Goal: Contribute content

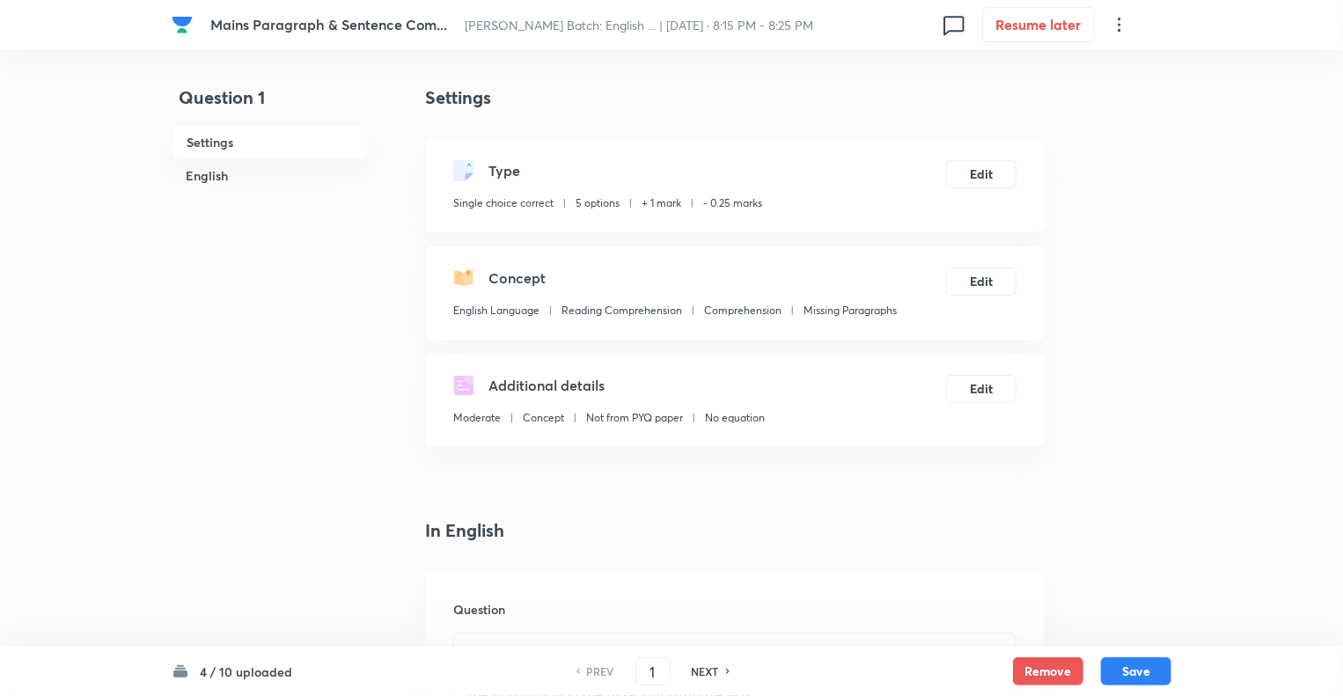
click at [701, 678] on h6 "NEXT" at bounding box center [705, 672] width 27 height 16
type input "2"
checkbox input "false"
checkbox input "true"
click at [701, 678] on h6 "NEXT" at bounding box center [705, 672] width 27 height 16
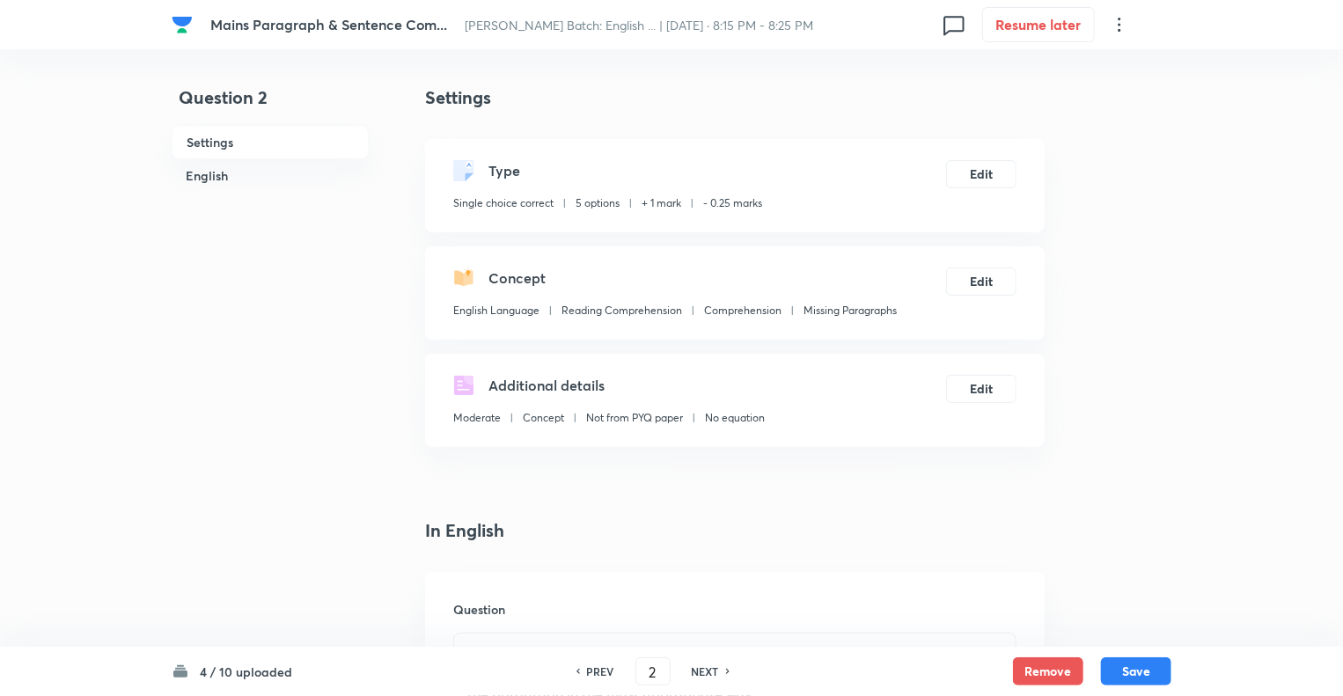
type input "3"
checkbox input "true"
click at [701, 678] on h6 "NEXT" at bounding box center [705, 672] width 27 height 16
type input "4"
checkbox input "false"
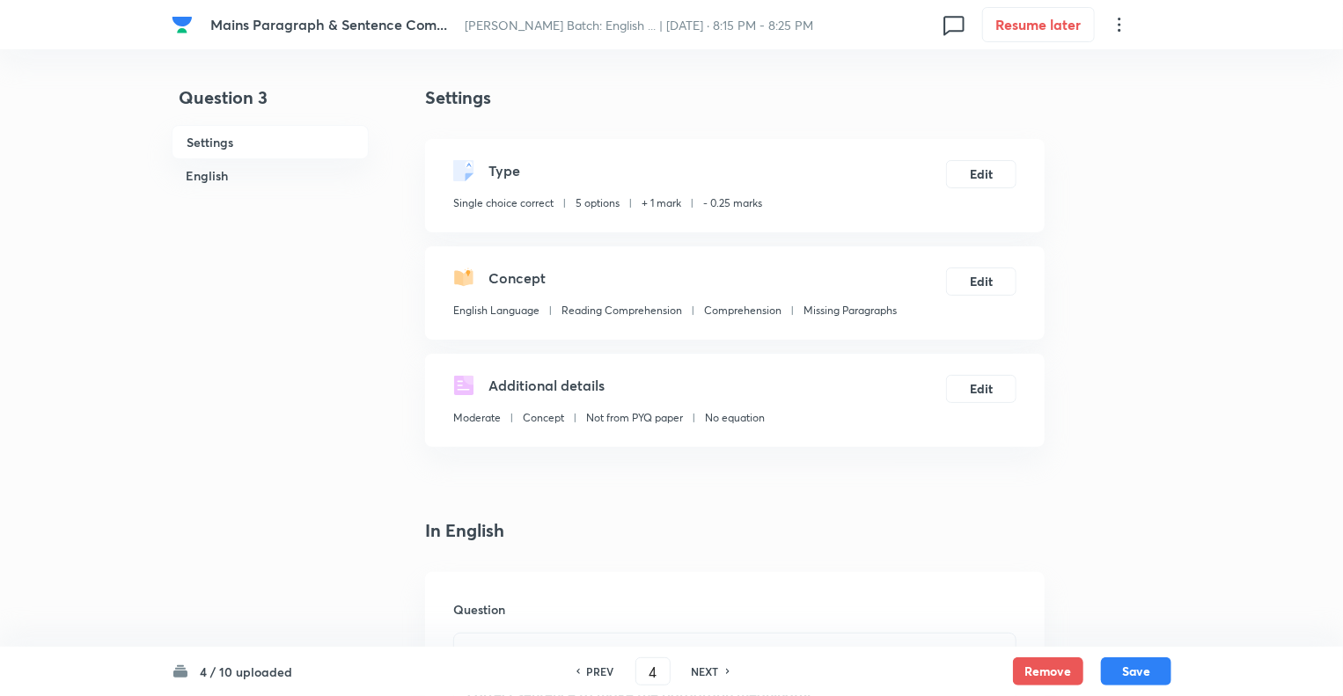
checkbox input "true"
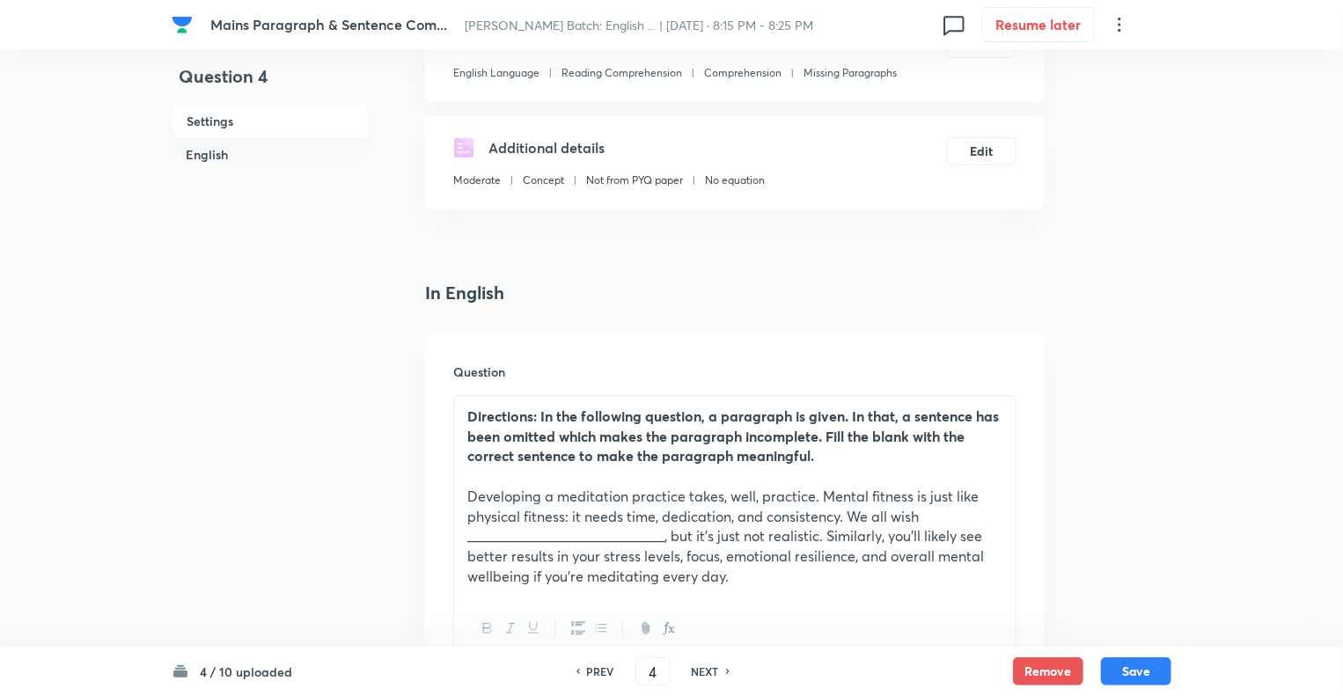
scroll to position [317, 0]
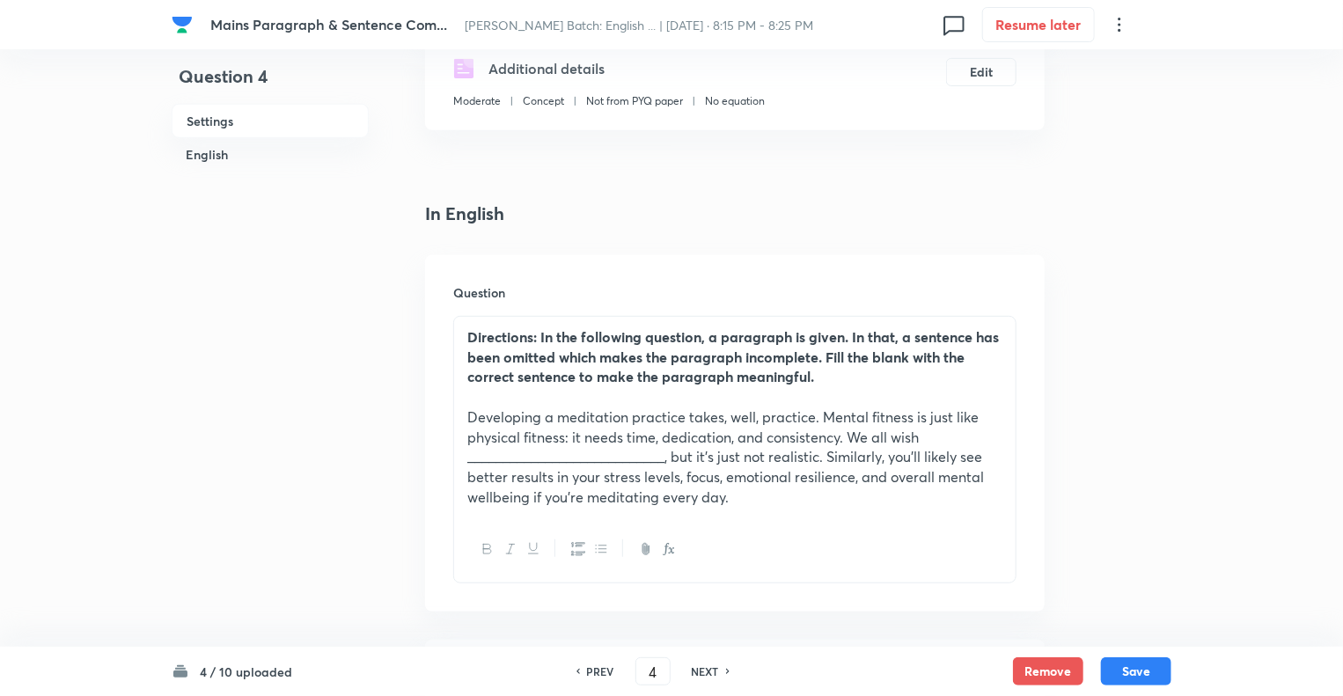
click at [687, 665] on div "NEXT" at bounding box center [708, 672] width 47 height 16
type input "5"
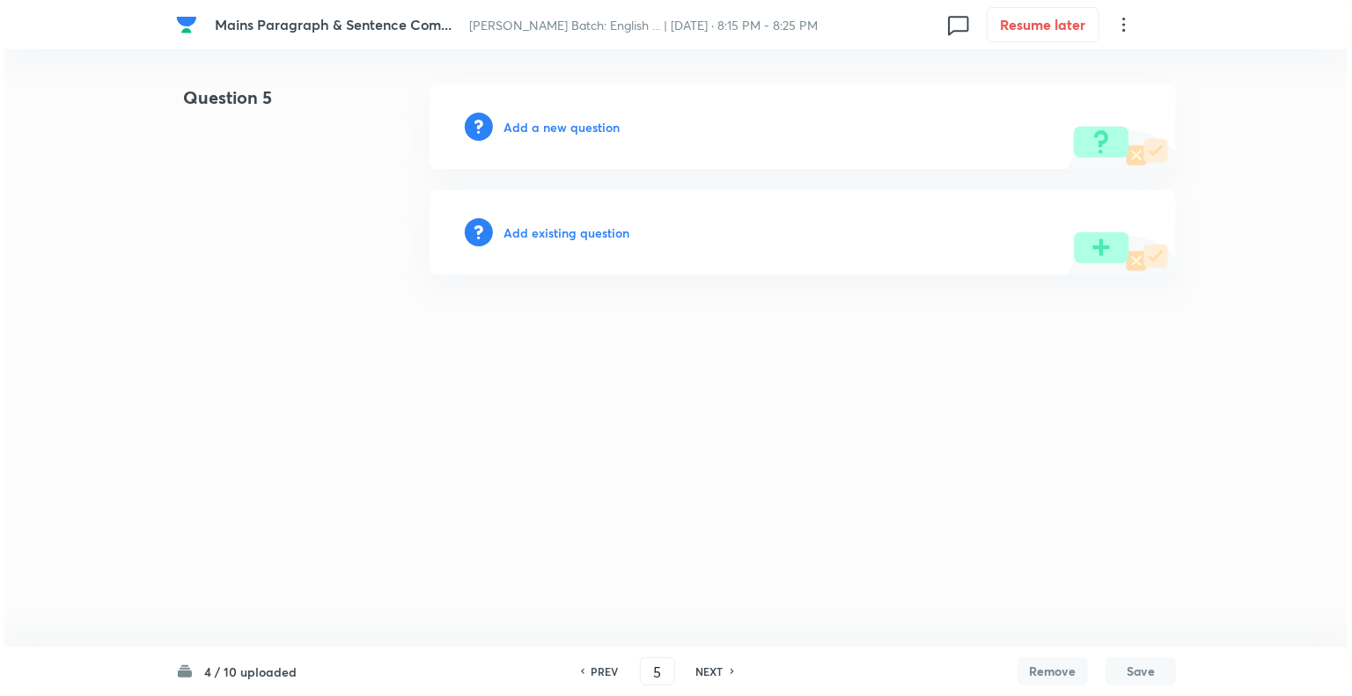
scroll to position [0, 0]
click at [509, 125] on h6 "Add a new question" at bounding box center [561, 127] width 116 height 18
click at [509, 125] on h6 "Choose a question type" at bounding box center [571, 127] width 136 height 18
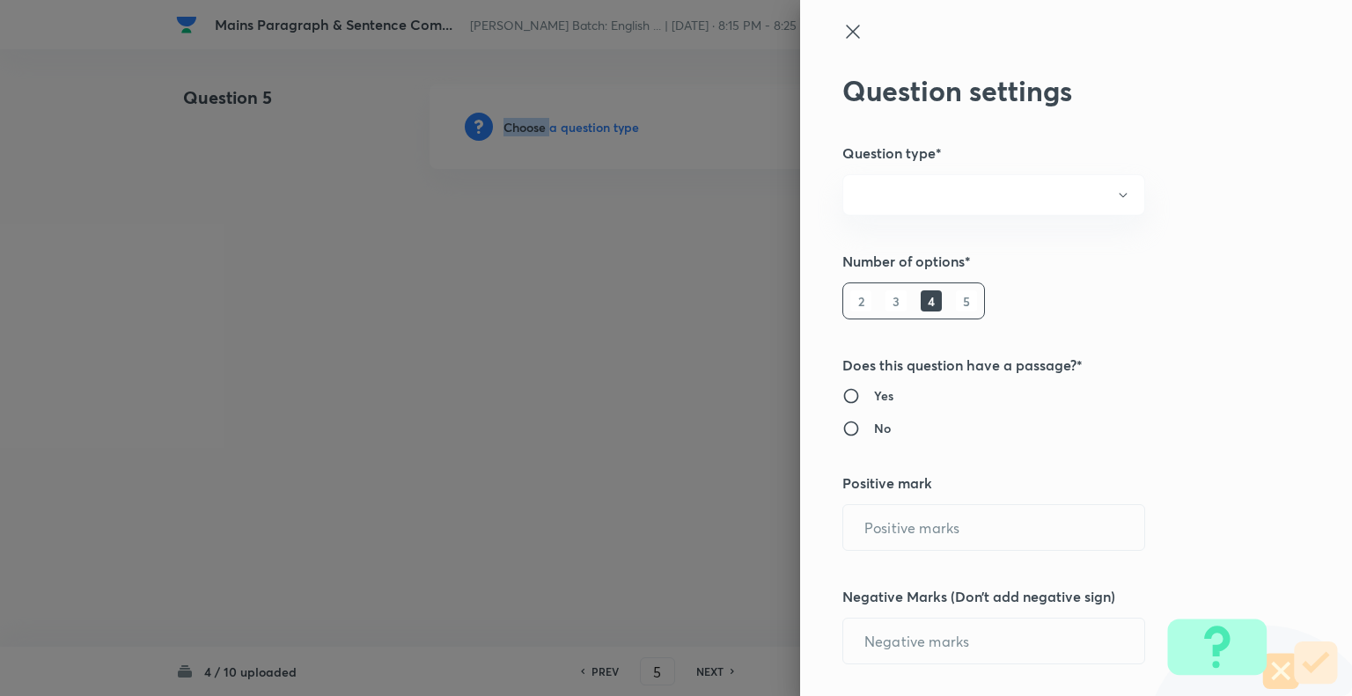
radio input "true"
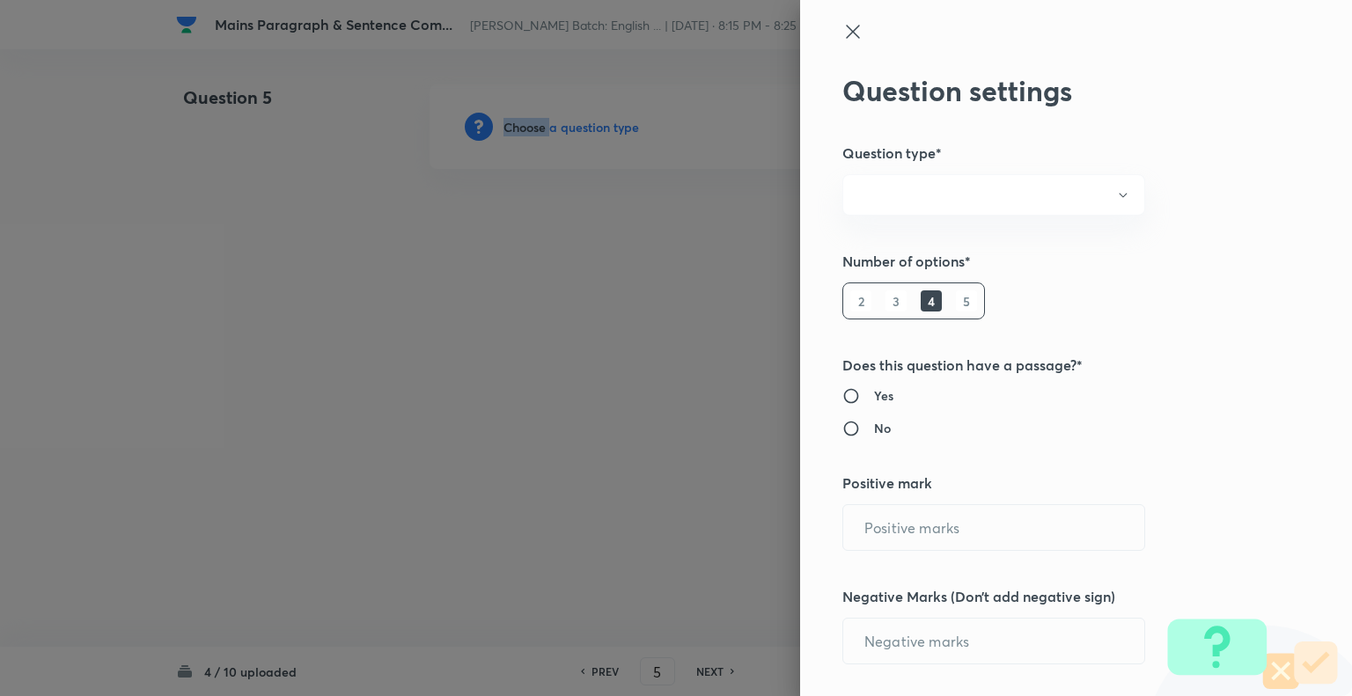
radio input "true"
type input "1"
type input "0.25"
click at [509, 125] on div at bounding box center [676, 348] width 1352 height 696
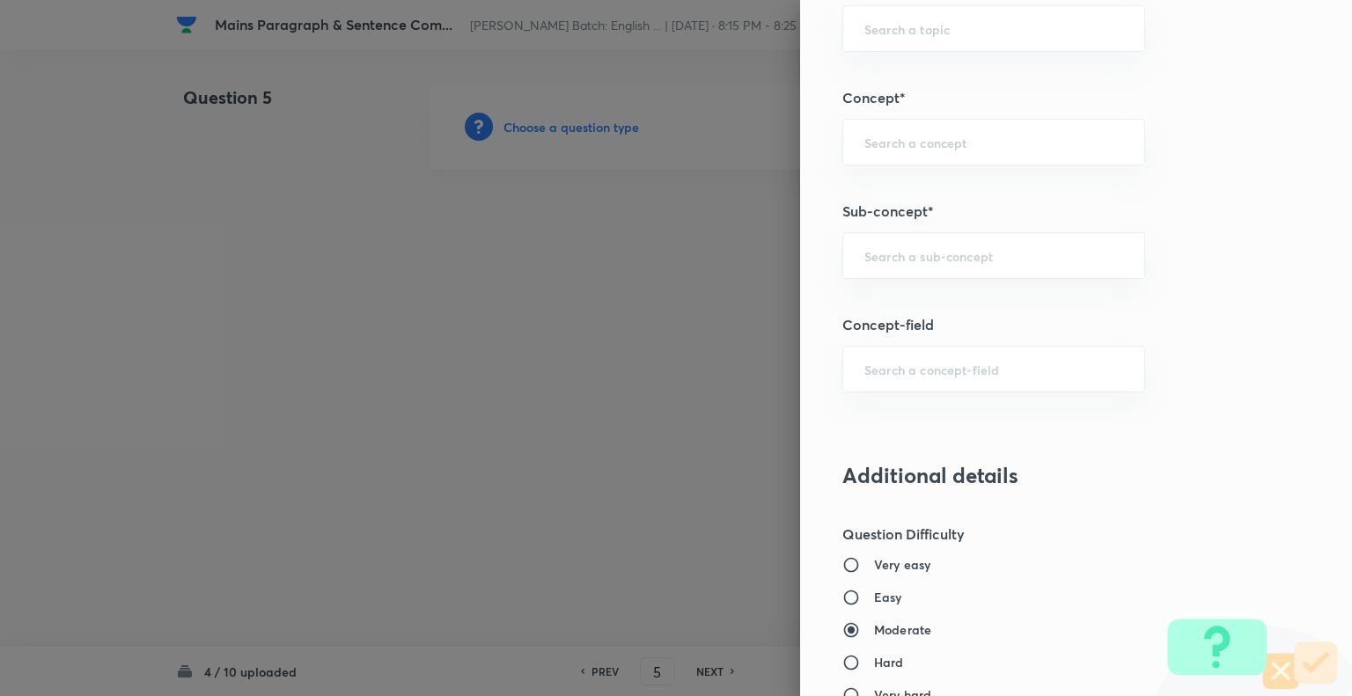
scroll to position [968, 0]
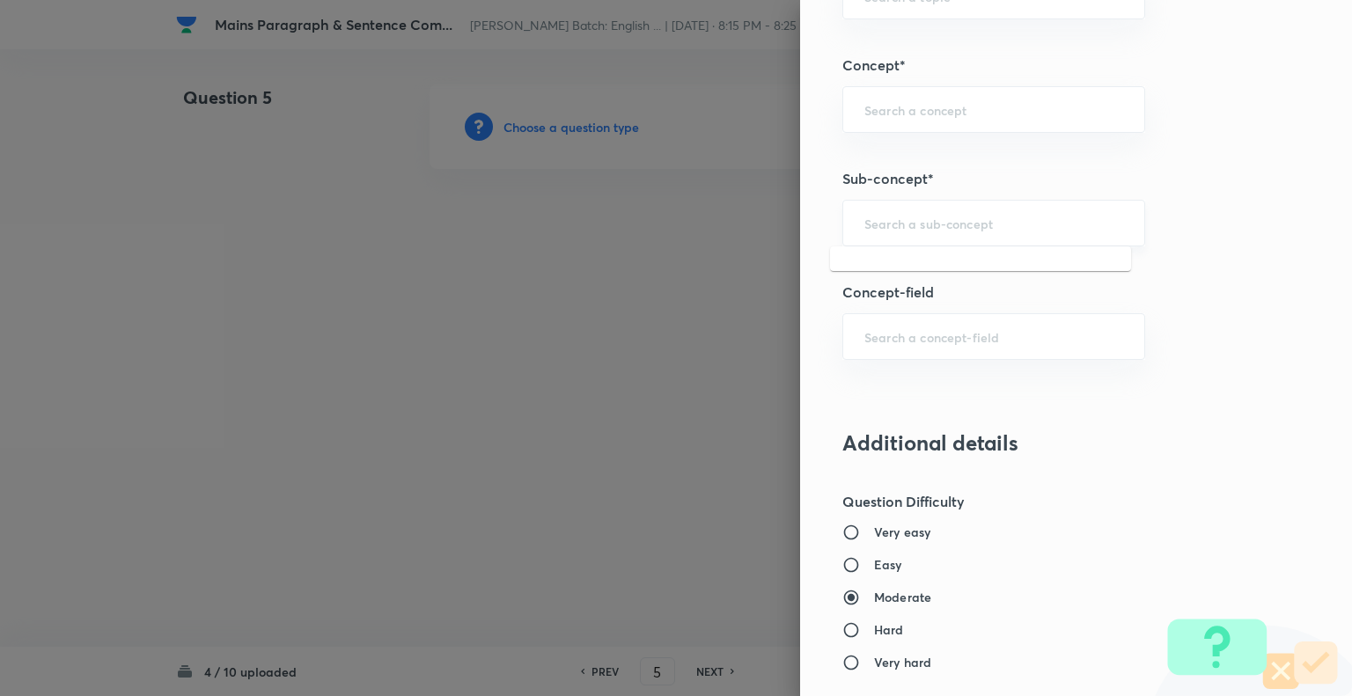
click at [944, 224] on input "text" at bounding box center [993, 223] width 259 height 17
click at [917, 287] on ul "Missing Paragraphs" at bounding box center [980, 269] width 301 height 46
click at [917, 270] on li "Missing Paragraphs" at bounding box center [980, 269] width 301 height 32
type input "Missing Paragraphs"
type input "English Language"
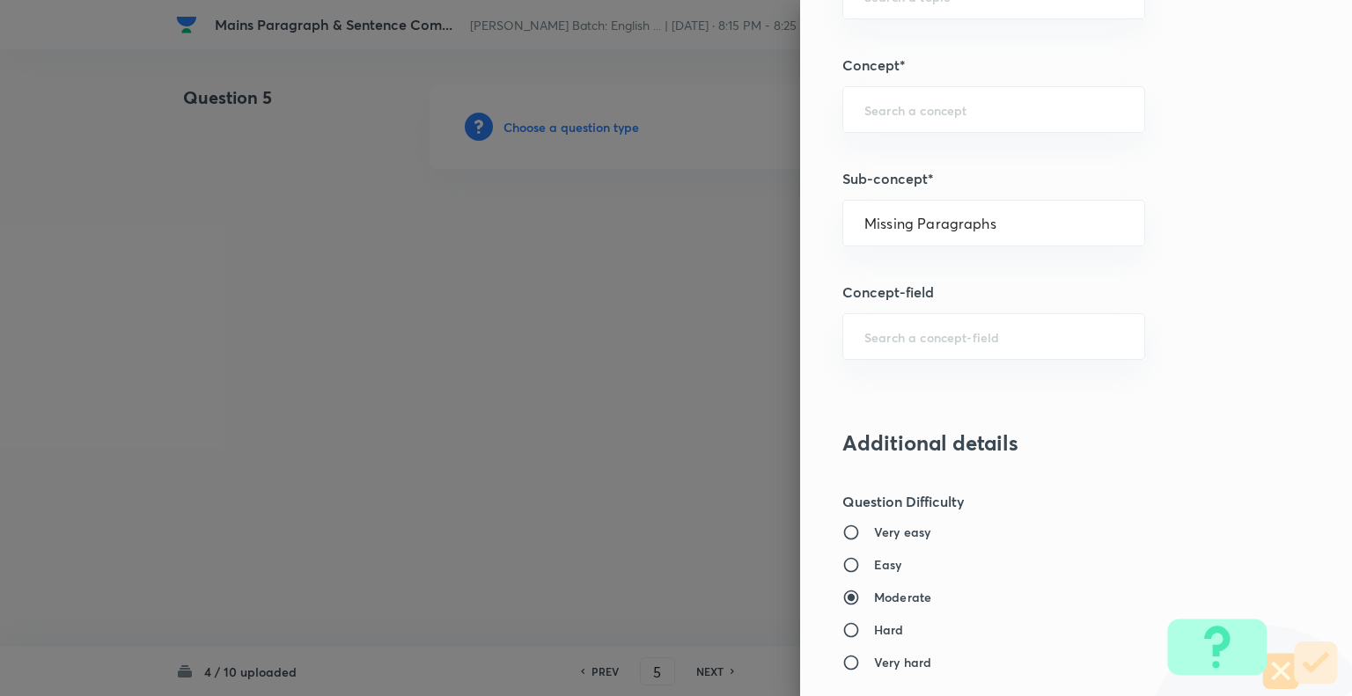
type input "Reading Comprehension"
type input "Comprehension"
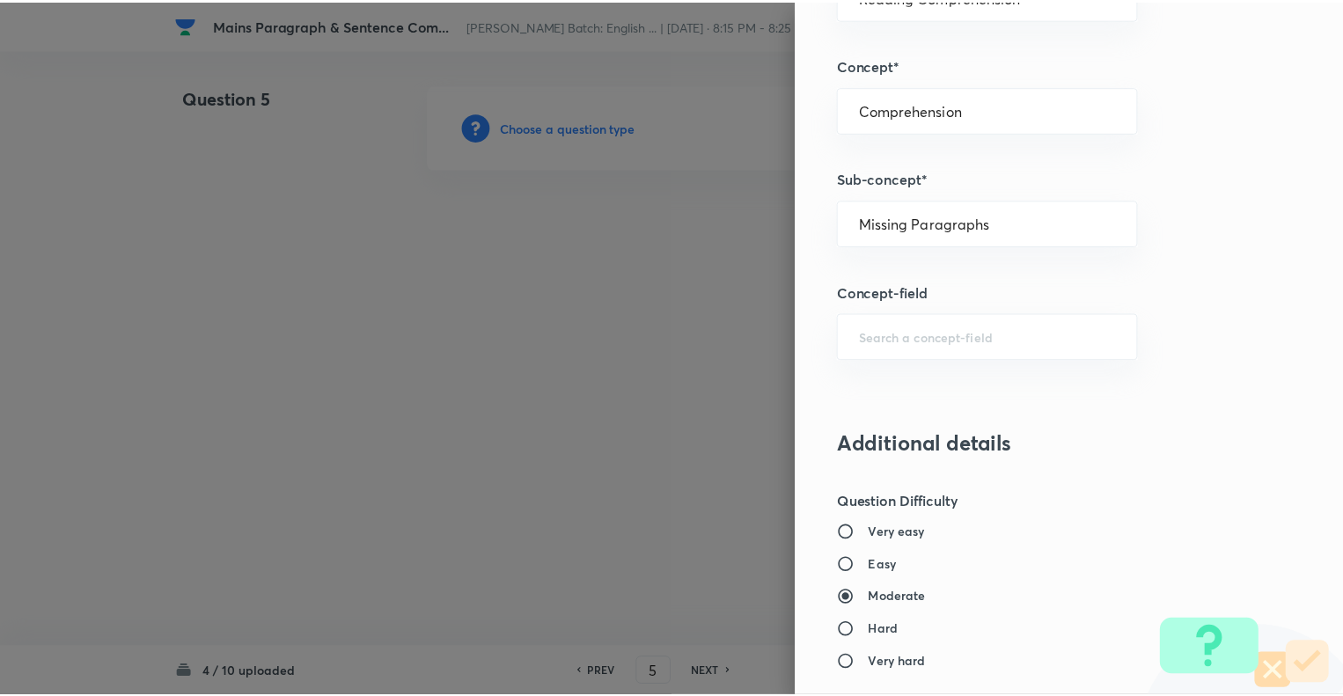
scroll to position [1700, 0]
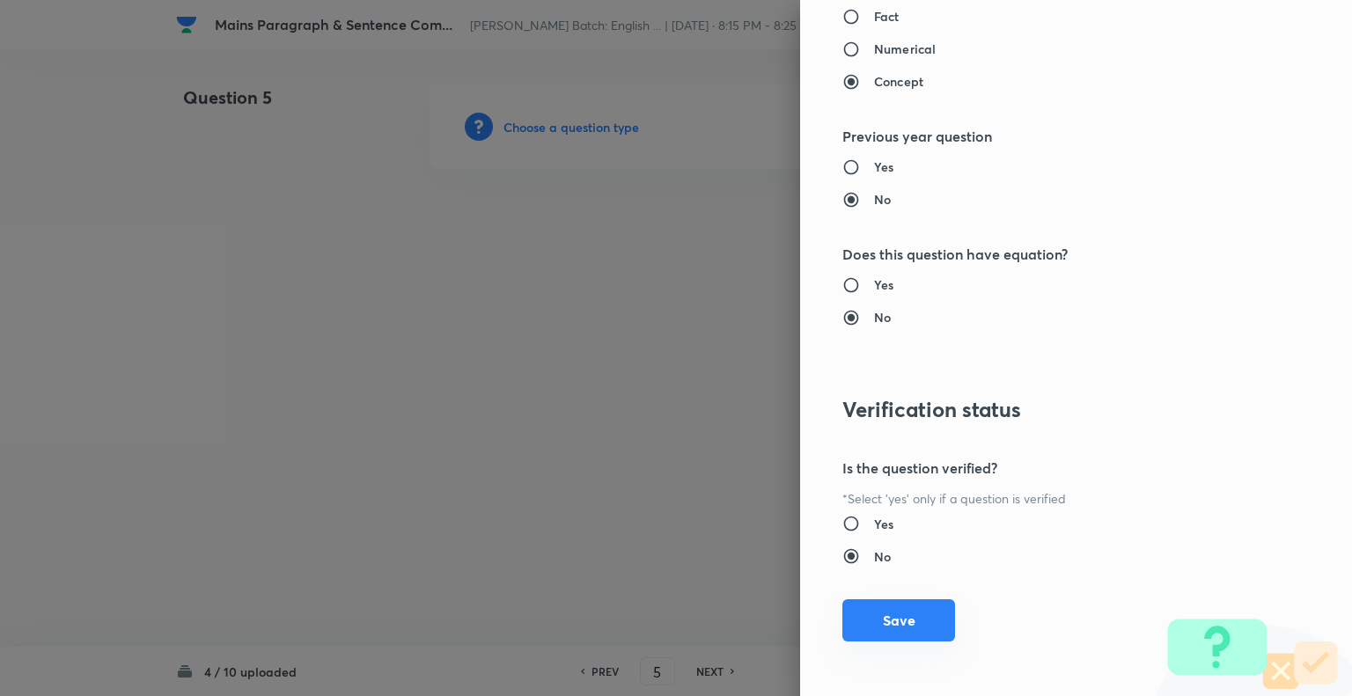
click at [885, 613] on button "Save" at bounding box center [898, 620] width 113 height 42
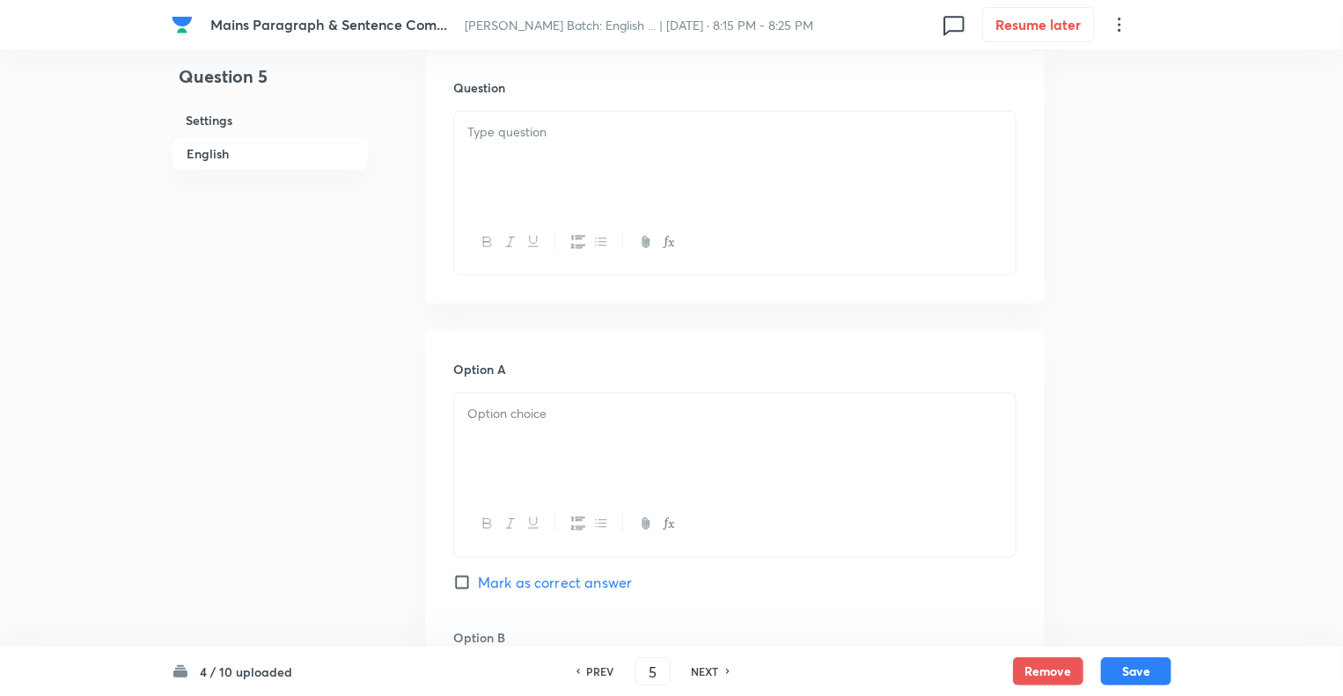
scroll to position [599, 0]
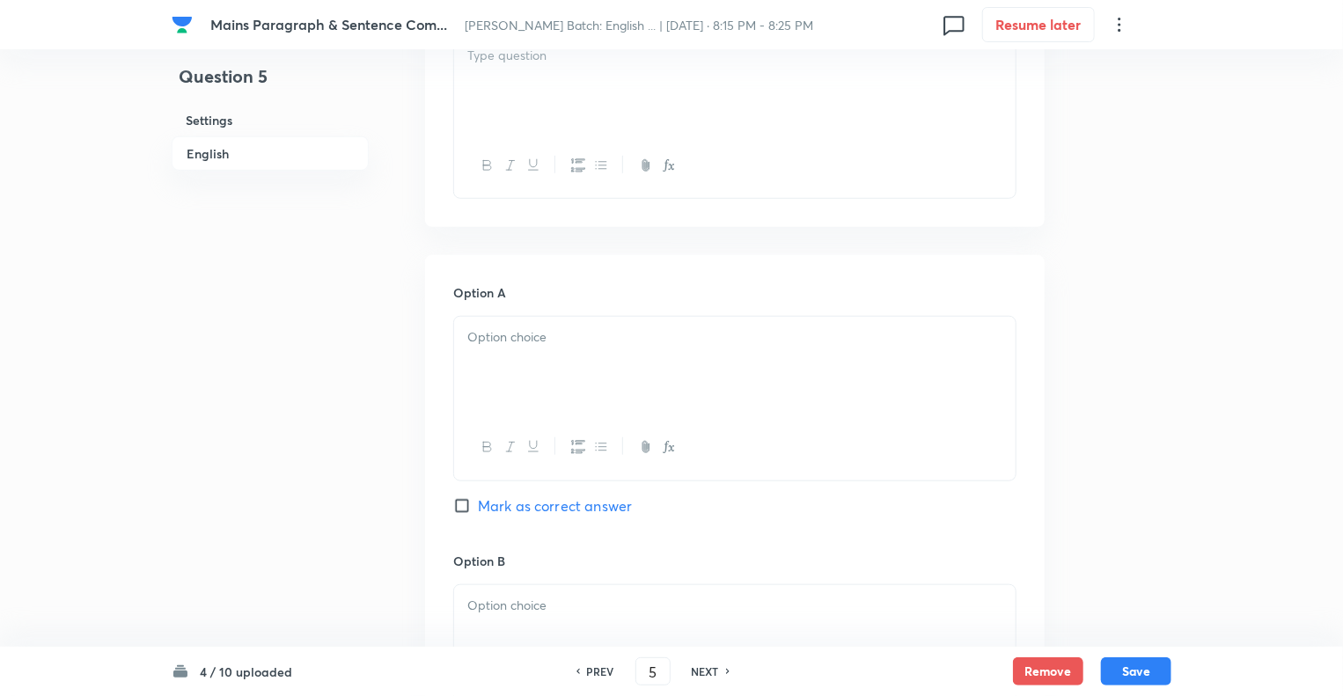
click at [539, 90] on div at bounding box center [735, 84] width 562 height 99
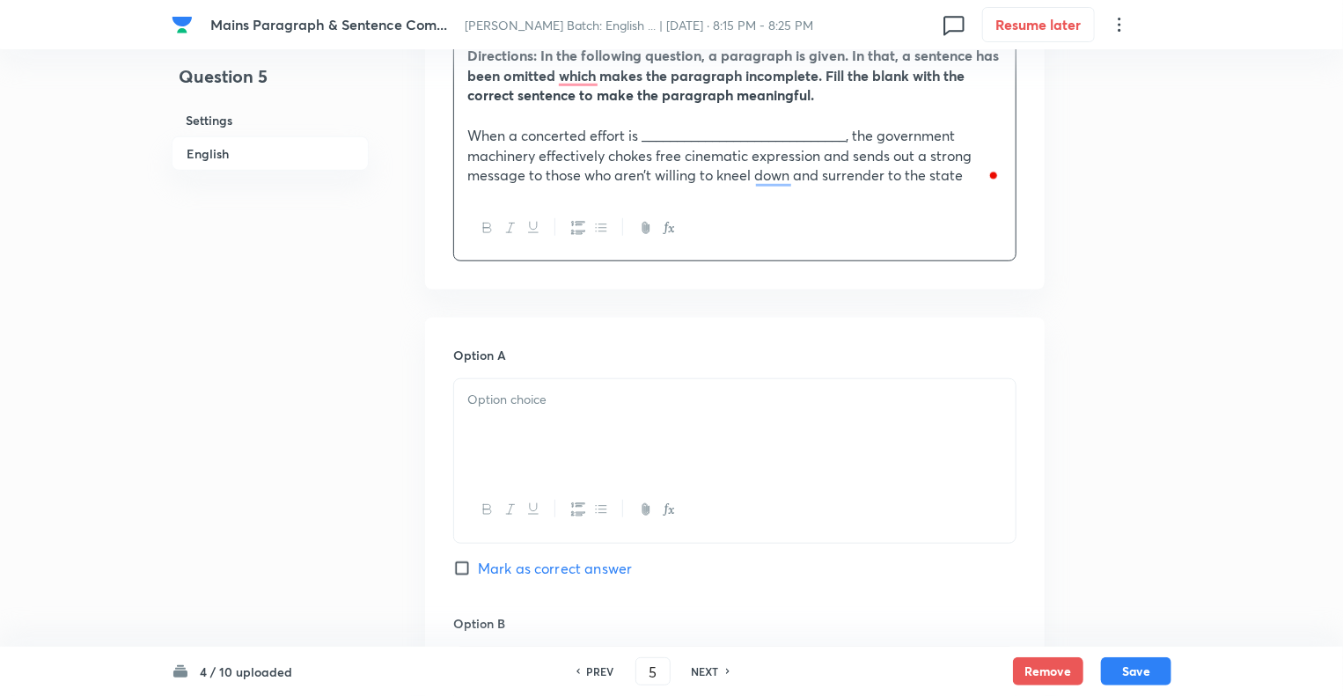
click at [513, 400] on p at bounding box center [734, 400] width 535 height 20
click at [523, 411] on div "To enrich screen reader interactions, please activate Accessibility in Grammarl…" at bounding box center [735, 428] width 562 height 99
click at [508, 422] on div "To enrich screen reader interactions, please activate Accessibility in Grammarl…" at bounding box center [735, 428] width 562 height 99
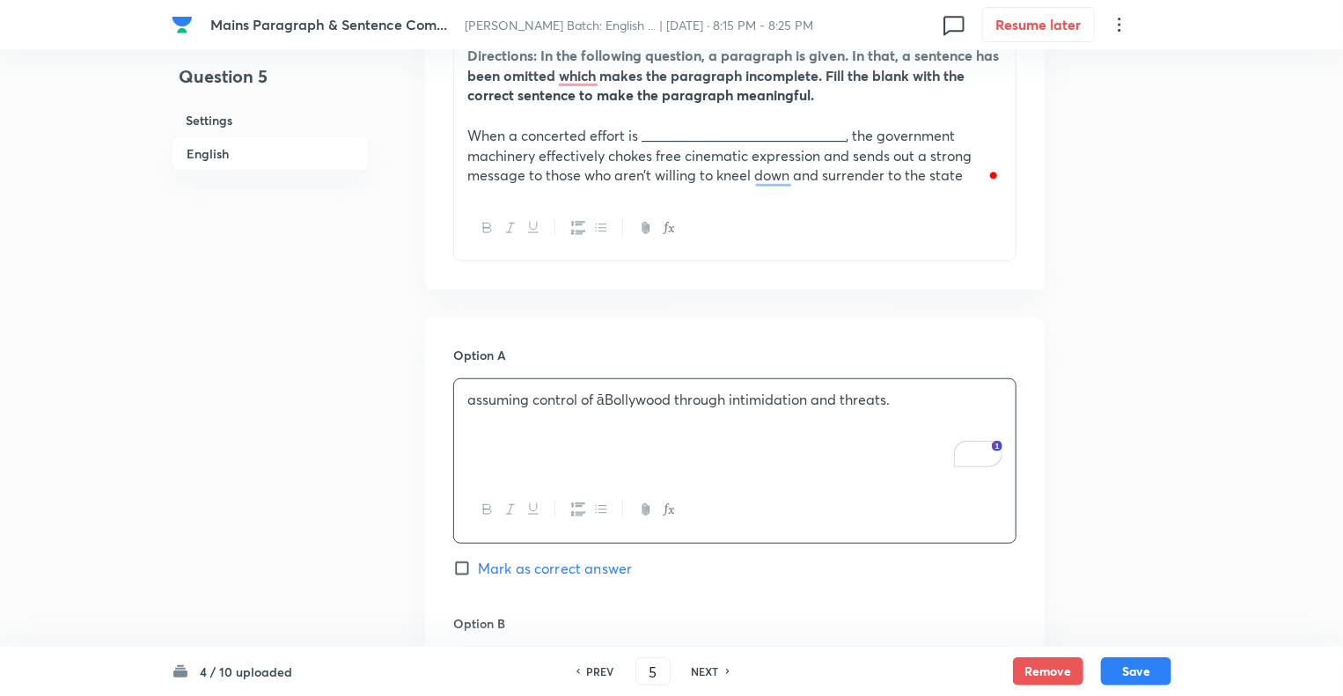
click at [610, 400] on p "assuming control of āBollywood through intimidation and threats." at bounding box center [734, 400] width 535 height 20
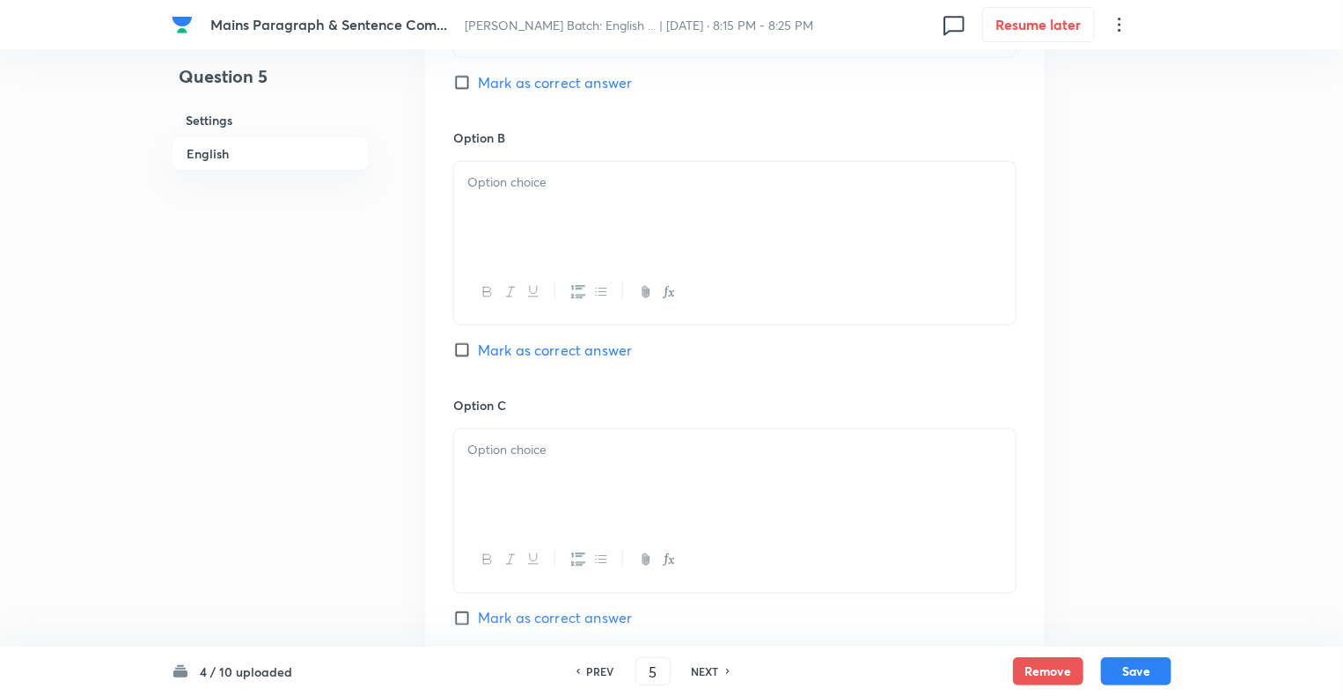
scroll to position [1091, 0]
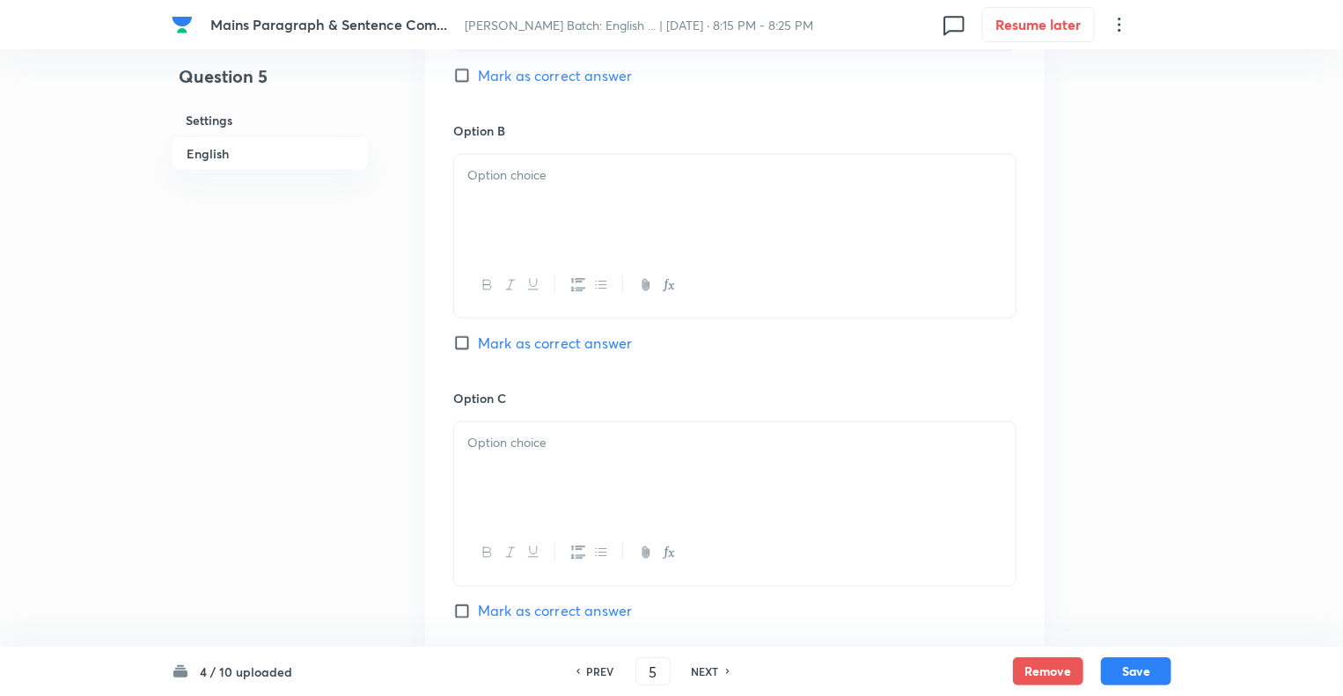
click at [515, 229] on div at bounding box center [735, 204] width 562 height 99
click at [501, 189] on div "To enrich screen reader interactions, please activate Accessibility in Grammarl…" at bounding box center [735, 204] width 562 height 99
click at [500, 474] on div at bounding box center [735, 471] width 562 height 99
